Goal: Transaction & Acquisition: Purchase product/service

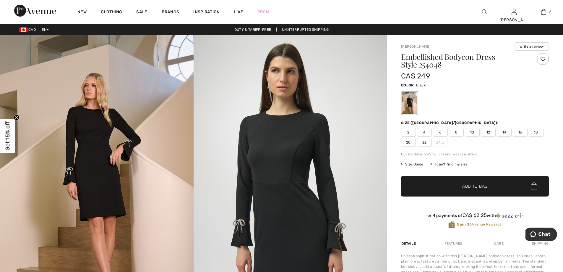
drag, startPoint x: 403, startPoint y: 57, endPoint x: 430, endPoint y: 82, distance: 36.6
click at [430, 82] on div "Embellished Bodycon Dress Style 254048 CA$ 249 Color: Black Size (CA/US): 2 4 6…" at bounding box center [475, 145] width 148 height 185
copy div "Embellished Bodycon Dress Style 254048 CA$ 249 Color: Black"
click at [538, 233] on span "Chat" at bounding box center [534, 234] width 8 height 6
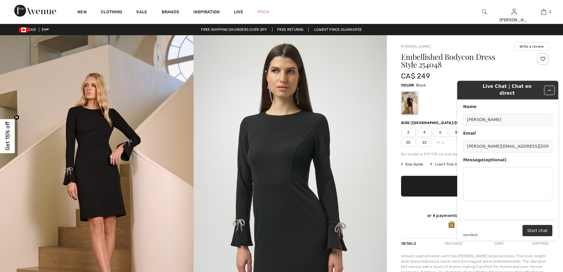
click at [548, 86] on button "Minimize widget" at bounding box center [549, 90] width 9 height 8
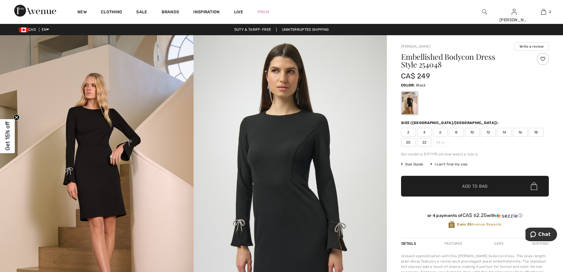
click at [425, 130] on span "4" at bounding box center [424, 132] width 15 height 9
click at [446, 182] on span "✔ Added to Bag Add to Bag" at bounding box center [475, 186] width 148 height 21
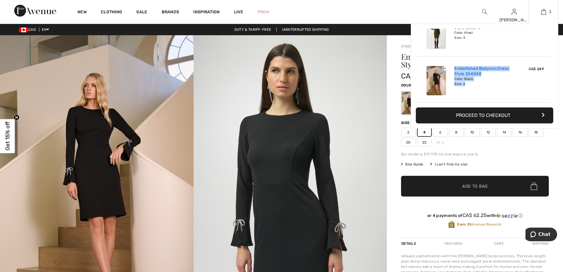
drag, startPoint x: 474, startPoint y: 86, endPoint x: 455, endPoint y: 69, distance: 25.5
click at [455, 69] on div "Embellished Bodycon Dress Style 254048 Color: Black Size: 4" at bounding box center [483, 81] width 63 height 34
copy div "Embellished Bodycon Dress Style 254048 Color: Black Size: 4"
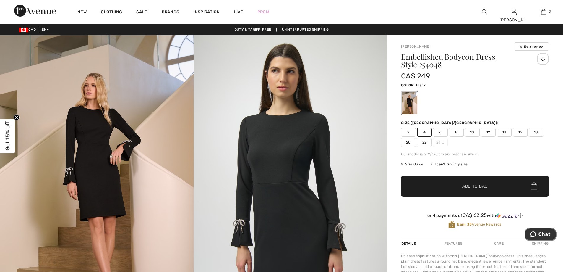
click at [542, 232] on span "Chat" at bounding box center [545, 233] width 12 height 5
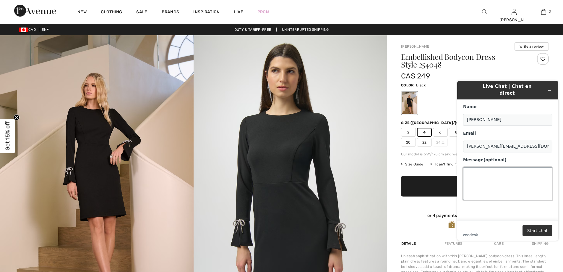
click at [497, 175] on textarea "Message (optional)" at bounding box center [507, 183] width 89 height 33
click at [469, 174] on textarea "do you have this dress?" at bounding box center [507, 183] width 89 height 33
click at [510, 168] on textarea "do you have this dress?" at bounding box center [507, 183] width 89 height 33
paste textarea "Embellished Bodycon Dress Style 254048 Color: Black Size: 4"
type textarea "do you have this dress? Embellished Bodycon Dress Style 254048 Color: Black Siz…"
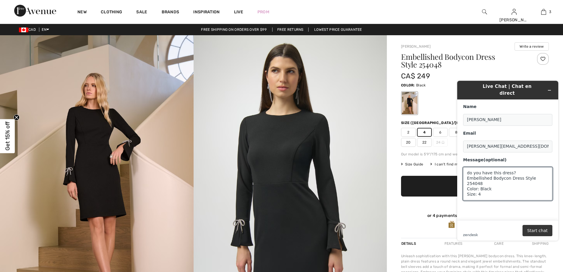
click at [539, 233] on button "Start chat" at bounding box center [538, 230] width 30 height 11
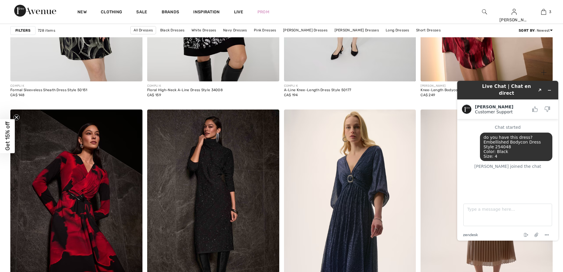
scroll to position [1419, 0]
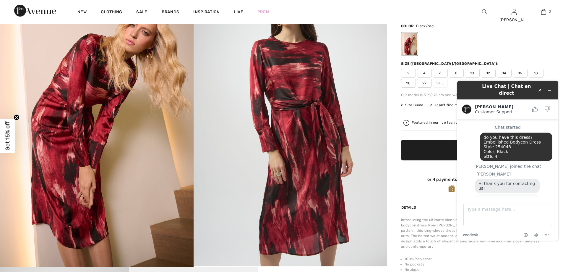
scroll to position [7, 0]
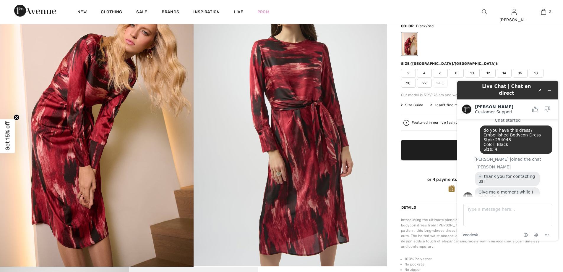
click at [423, 73] on span "4" at bounding box center [424, 73] width 15 height 9
click at [428, 148] on span "✔ Added to Bag Add to Bag" at bounding box center [475, 150] width 148 height 21
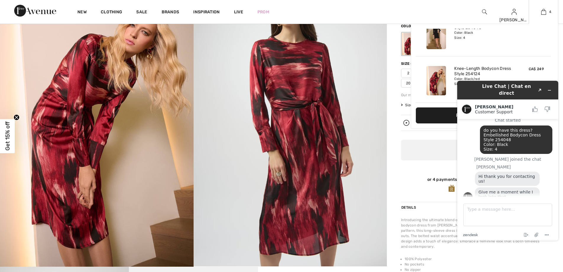
scroll to position [0, 0]
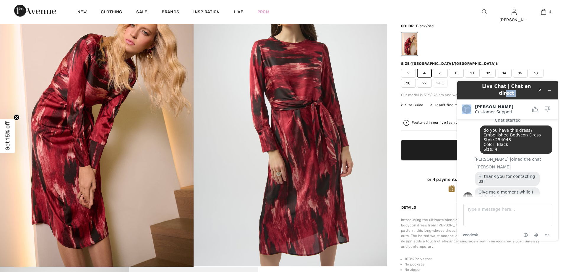
drag, startPoint x: 526, startPoint y: 87, endPoint x: 486, endPoint y: 86, distance: 40.5
click at [472, 95] on div "Live Chat | Chat en direct Created with Sketch. Amanda Customer Support Custome…" at bounding box center [507, 161] width 101 height 160
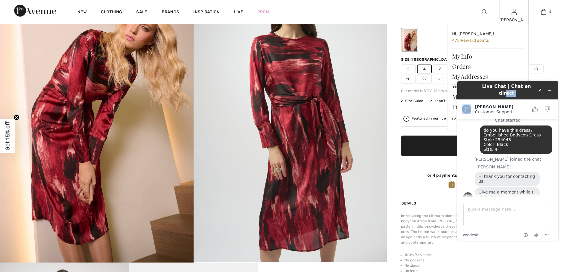
scroll to position [59, 0]
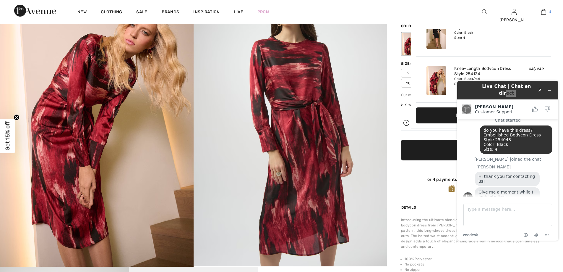
click at [544, 11] on img at bounding box center [543, 11] width 5 height 7
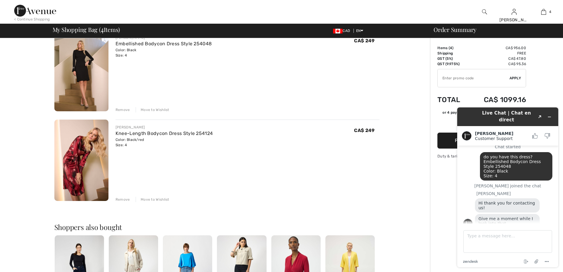
scroll to position [236, 0]
drag, startPoint x: 166, startPoint y: 147, endPoint x: 116, endPoint y: 127, distance: 53.8
click at [116, 127] on div "[PERSON_NAME] Knee-Length Bodycon Dress Style 254124 Color: Black/red Size: 4 F…" at bounding box center [164, 135] width 97 height 23
copy div "[PERSON_NAME] Knee-Length Bodycon Dress Style 254124 Color: Black/red Size: 4"
click at [487, 240] on textarea "Type a message here..." at bounding box center [508, 241] width 89 height 22
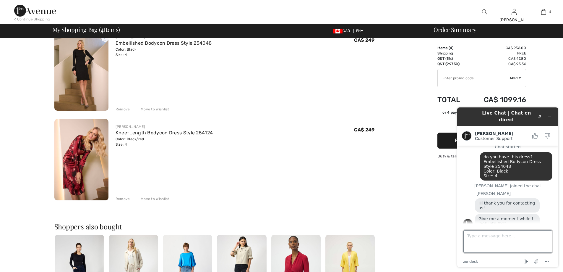
paste textarea "[PERSON_NAME] Knee-Length Bodycon Dress Style 254124 Color: Black/red Size: 4"
type textarea "[PERSON_NAME] Knee-Length Bodycon Dress Style 254124 Color: Black/red Size: 4"
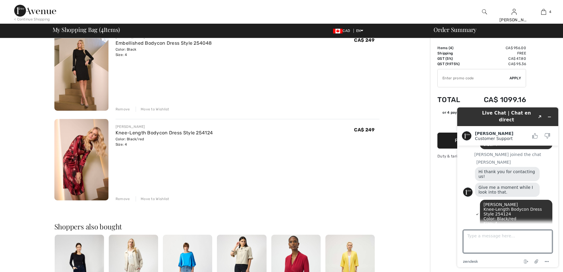
click at [365, 205] on div "[PERSON_NAME] Mini Turtleneck Sweater Dress Style 254931 Color: Grey melange Si…" at bounding box center [216, 151] width 325 height 602
click at [305, 183] on div "[PERSON_NAME] Knee-Length Bodycon Dress Style 254124 Color: Black/red Size: 4 F…" at bounding box center [248, 160] width 264 height 82
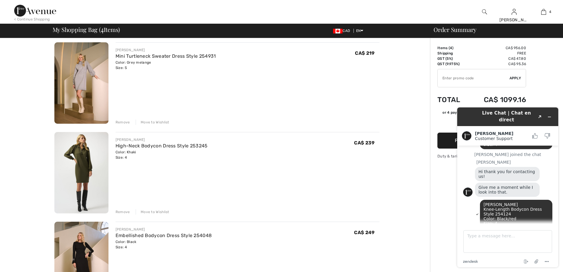
scroll to position [0, 0]
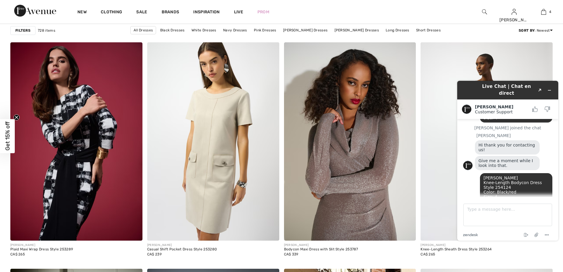
scroll to position [2838, 0]
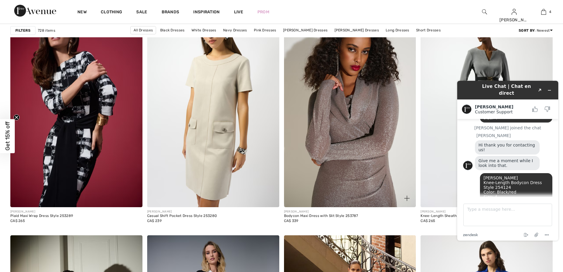
click at [368, 157] on img at bounding box center [350, 108] width 132 height 198
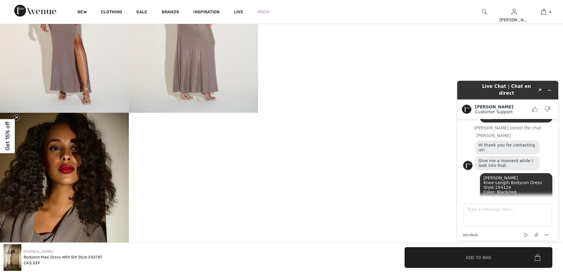
scroll to position [443, 0]
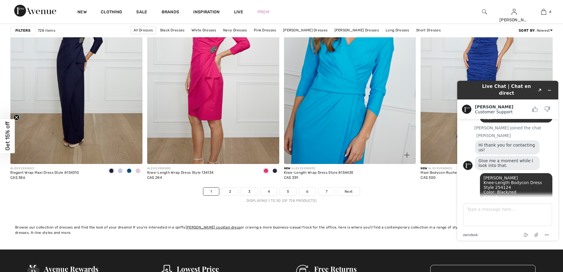
scroll to position [3340, 0]
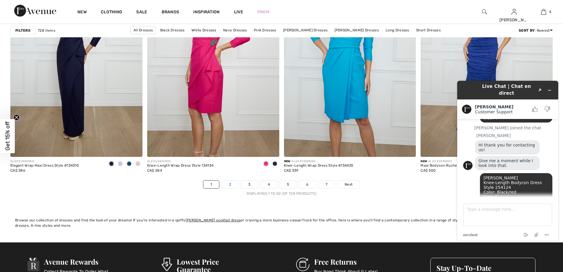
click at [228, 184] on link "2" at bounding box center [230, 184] width 16 height 8
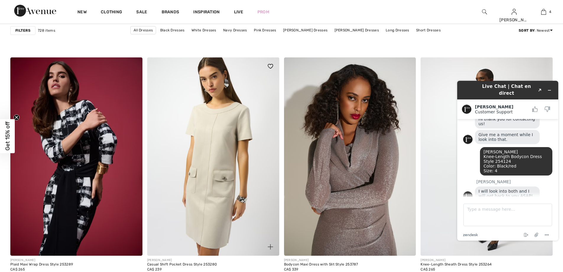
scroll to position [2779, 0]
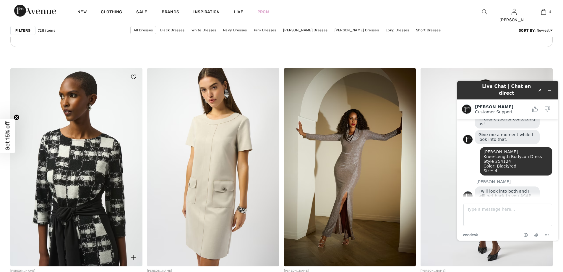
click at [119, 207] on img at bounding box center [76, 167] width 132 height 198
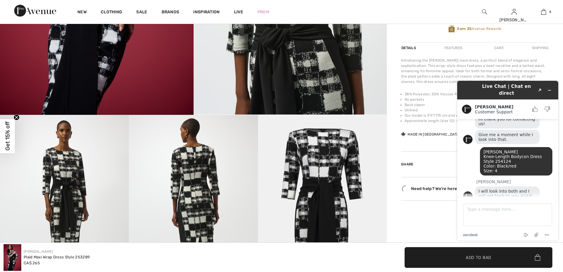
scroll to position [266, 0]
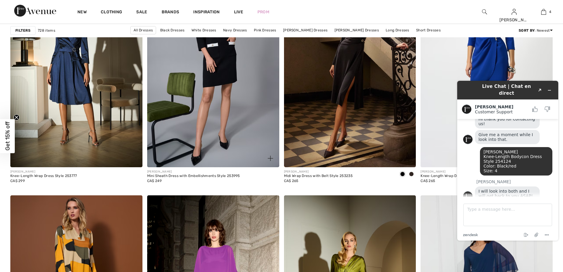
scroll to position [3045, 0]
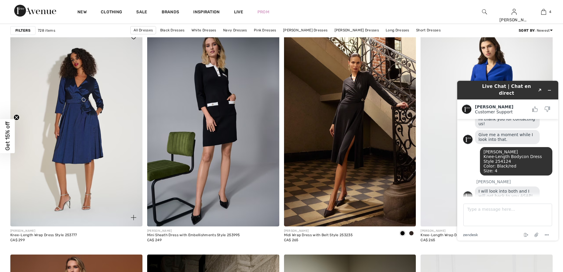
click at [65, 142] on img at bounding box center [76, 127] width 132 height 198
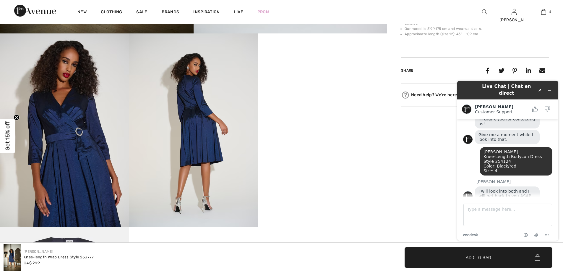
scroll to position [325, 0]
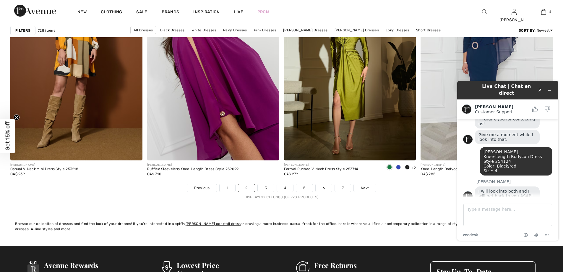
scroll to position [3370, 0]
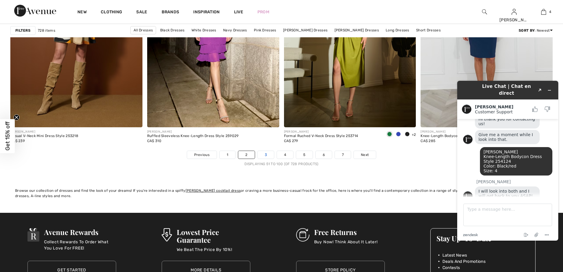
click at [265, 152] on link "3" at bounding box center [266, 155] width 16 height 8
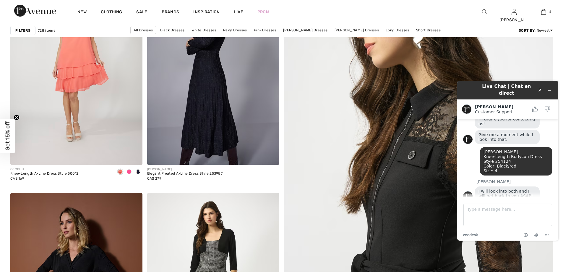
scroll to position [89, 0]
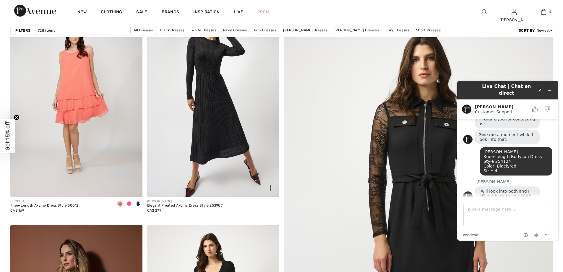
click at [240, 136] on img at bounding box center [213, 98] width 132 height 198
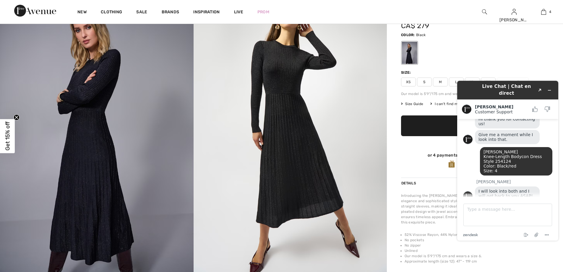
scroll to position [59, 0]
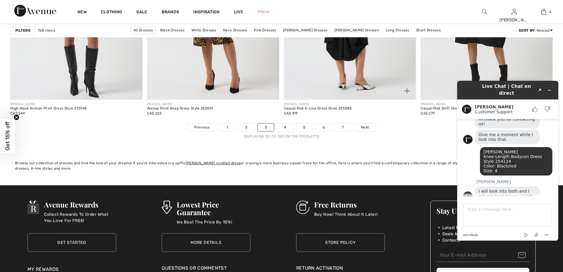
scroll to position [3429, 0]
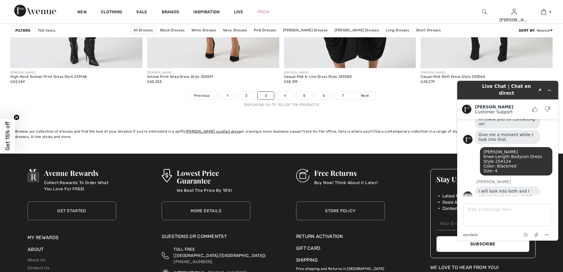
click at [288, 93] on link "4" at bounding box center [285, 96] width 16 height 8
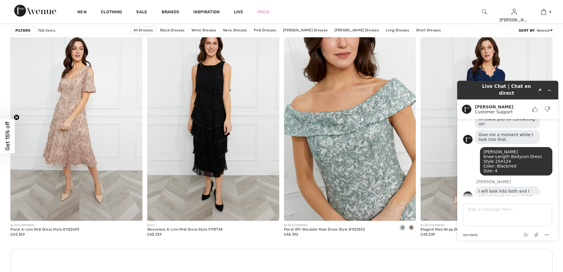
scroll to position [2601, 0]
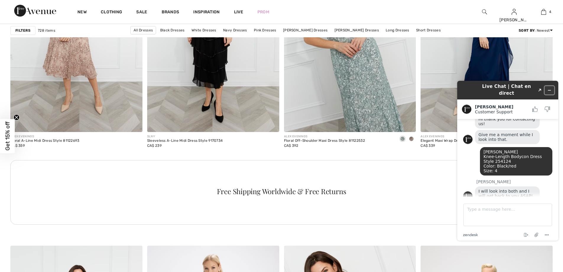
click at [548, 88] on icon "Minimize widget" at bounding box center [549, 90] width 4 height 4
